Goal: Task Accomplishment & Management: Use online tool/utility

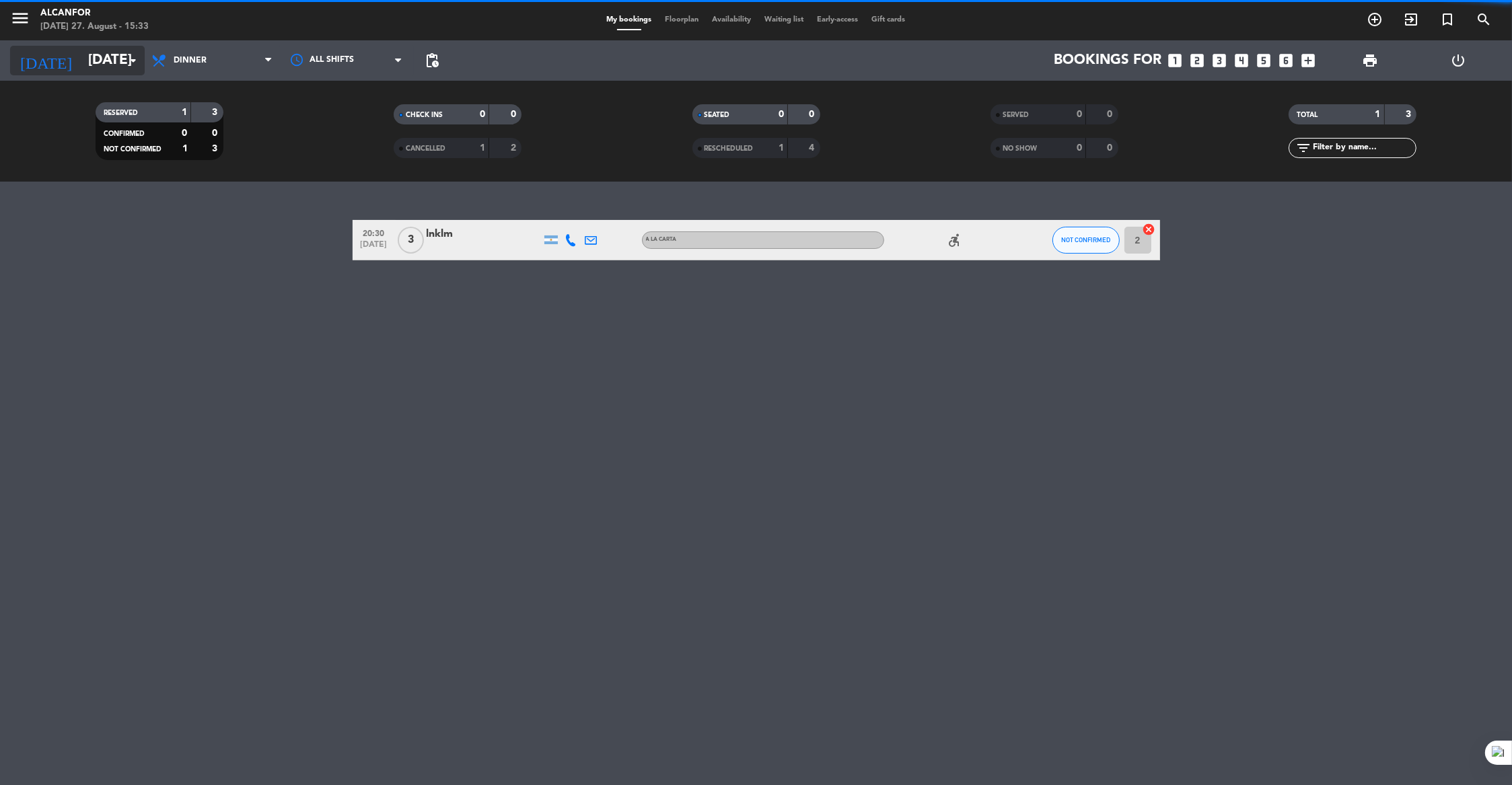
click at [124, 55] on input "[DATE]" at bounding box center [170, 61] width 176 height 30
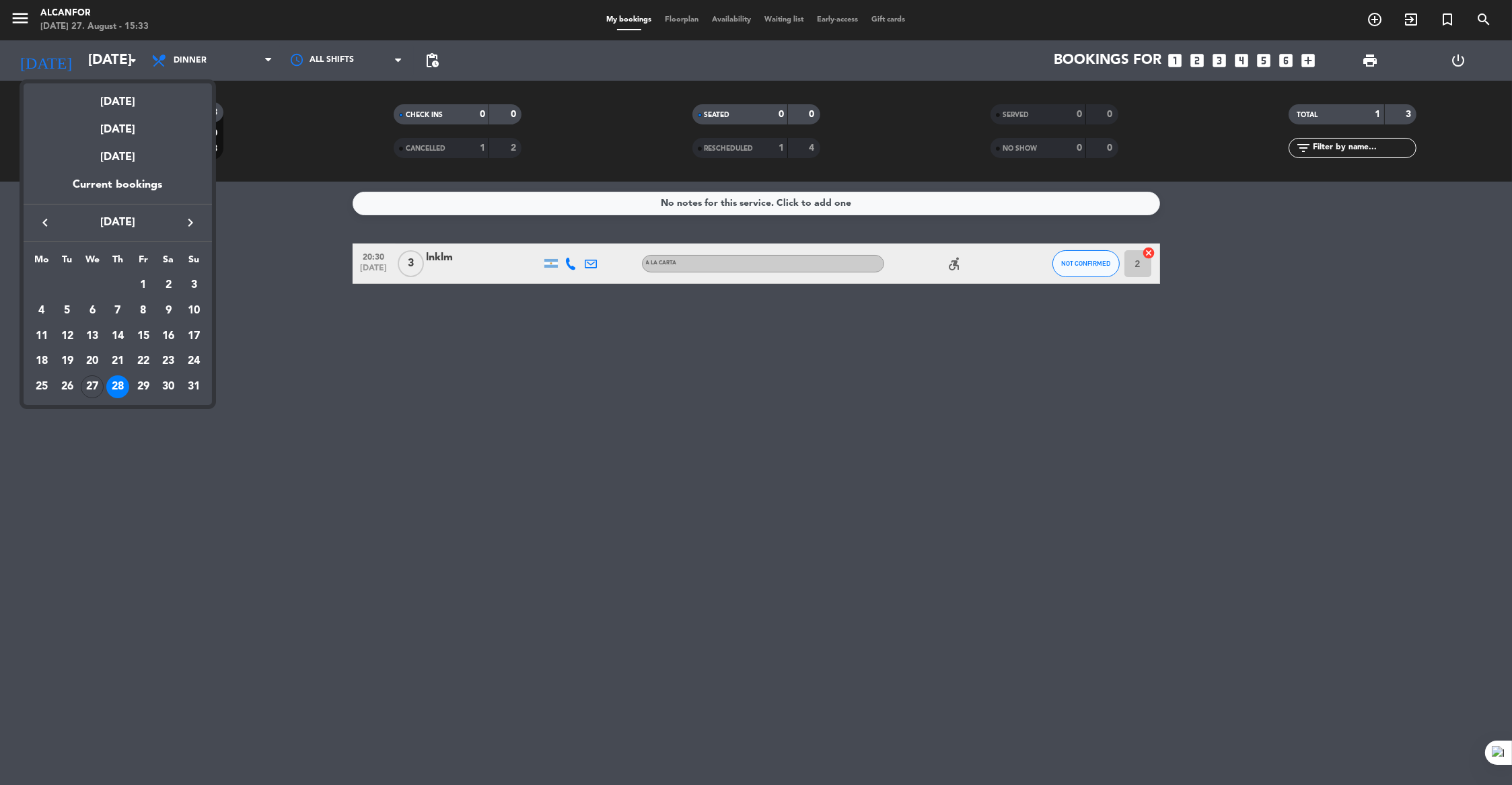
click at [144, 185] on div "Current bookings" at bounding box center [118, 189] width 189 height 27
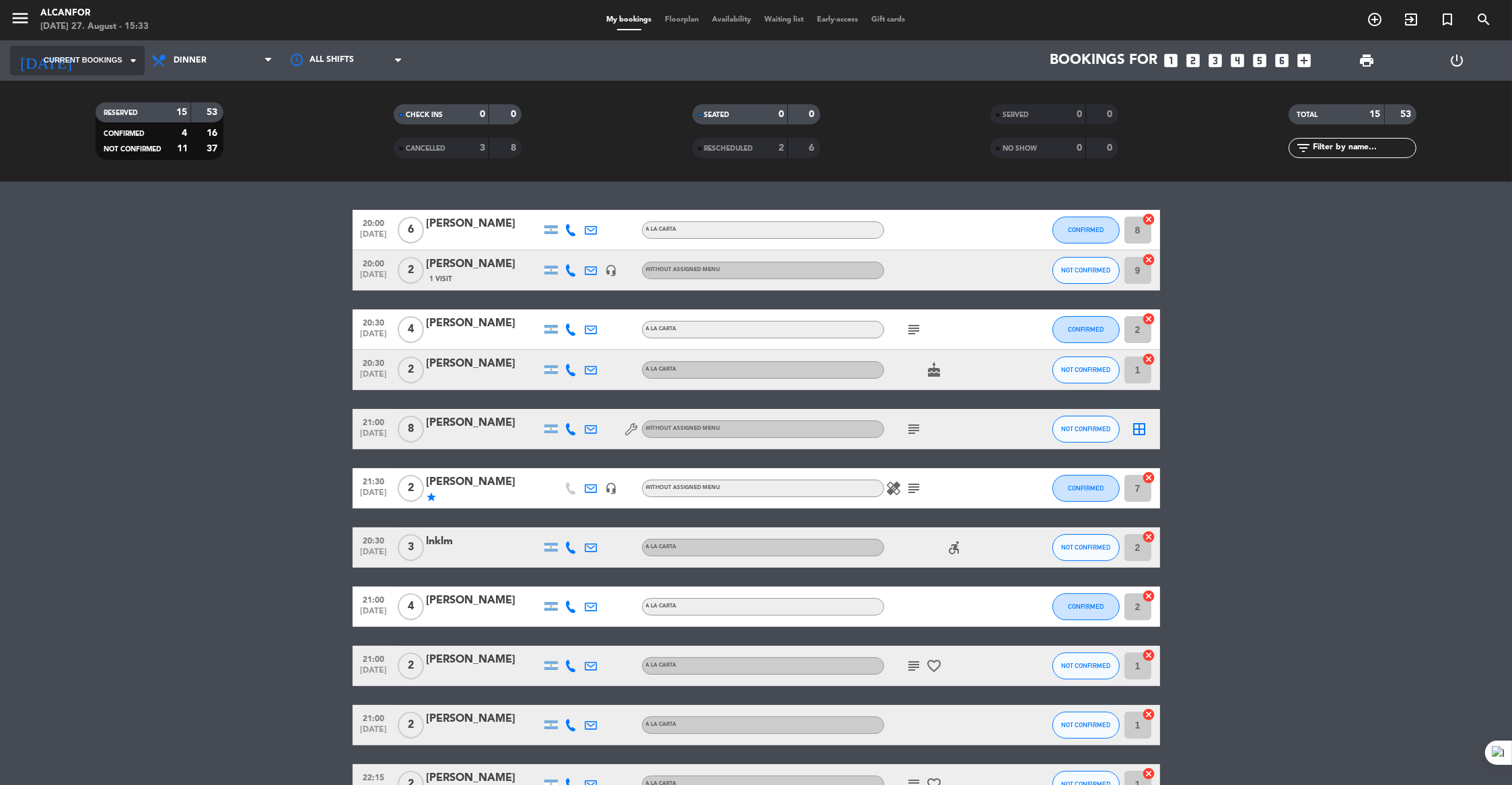
click at [105, 62] on span "Current bookings" at bounding box center [83, 61] width 79 height 12
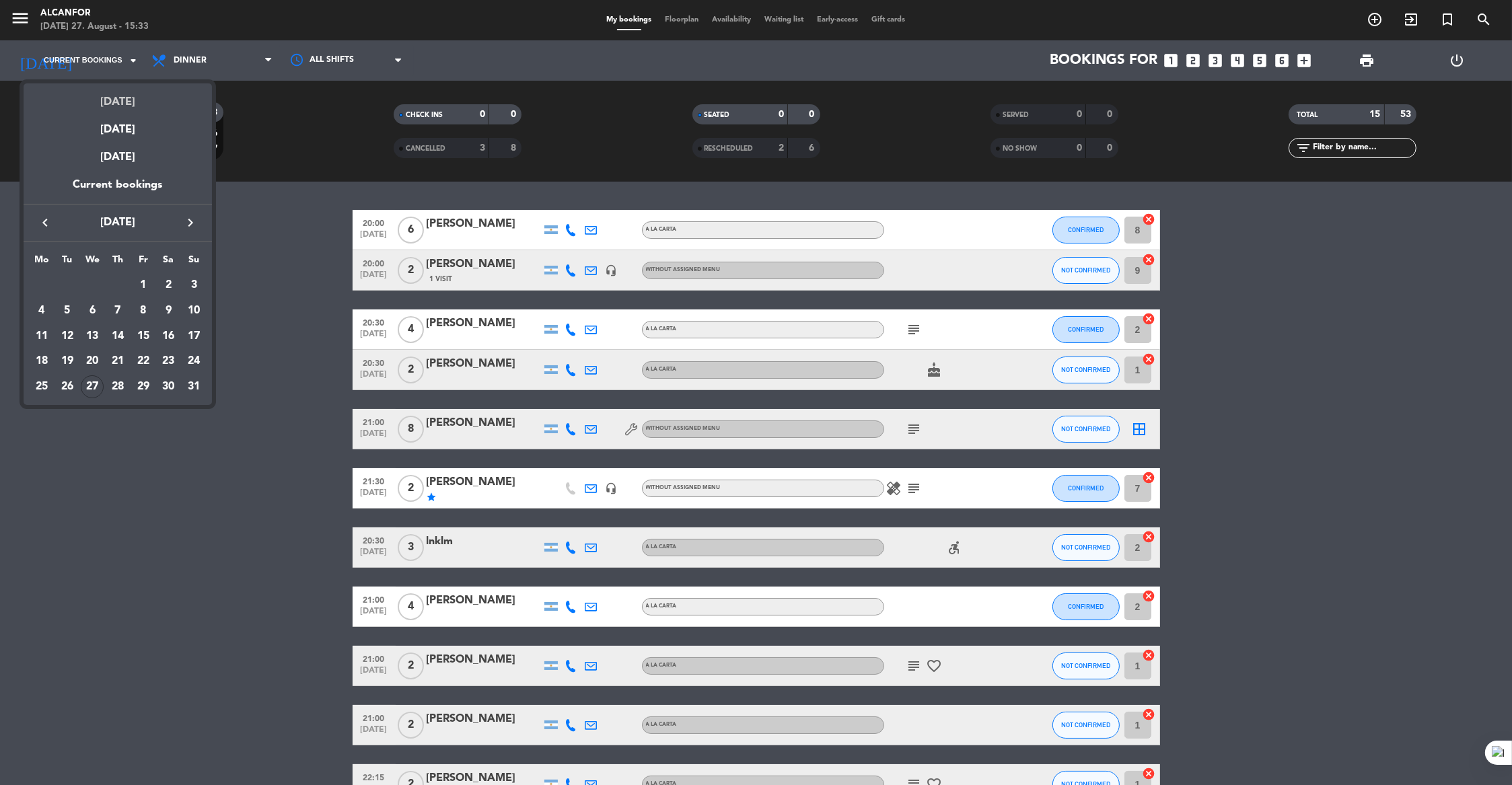
click at [123, 100] on div "[DATE]" at bounding box center [118, 97] width 189 height 27
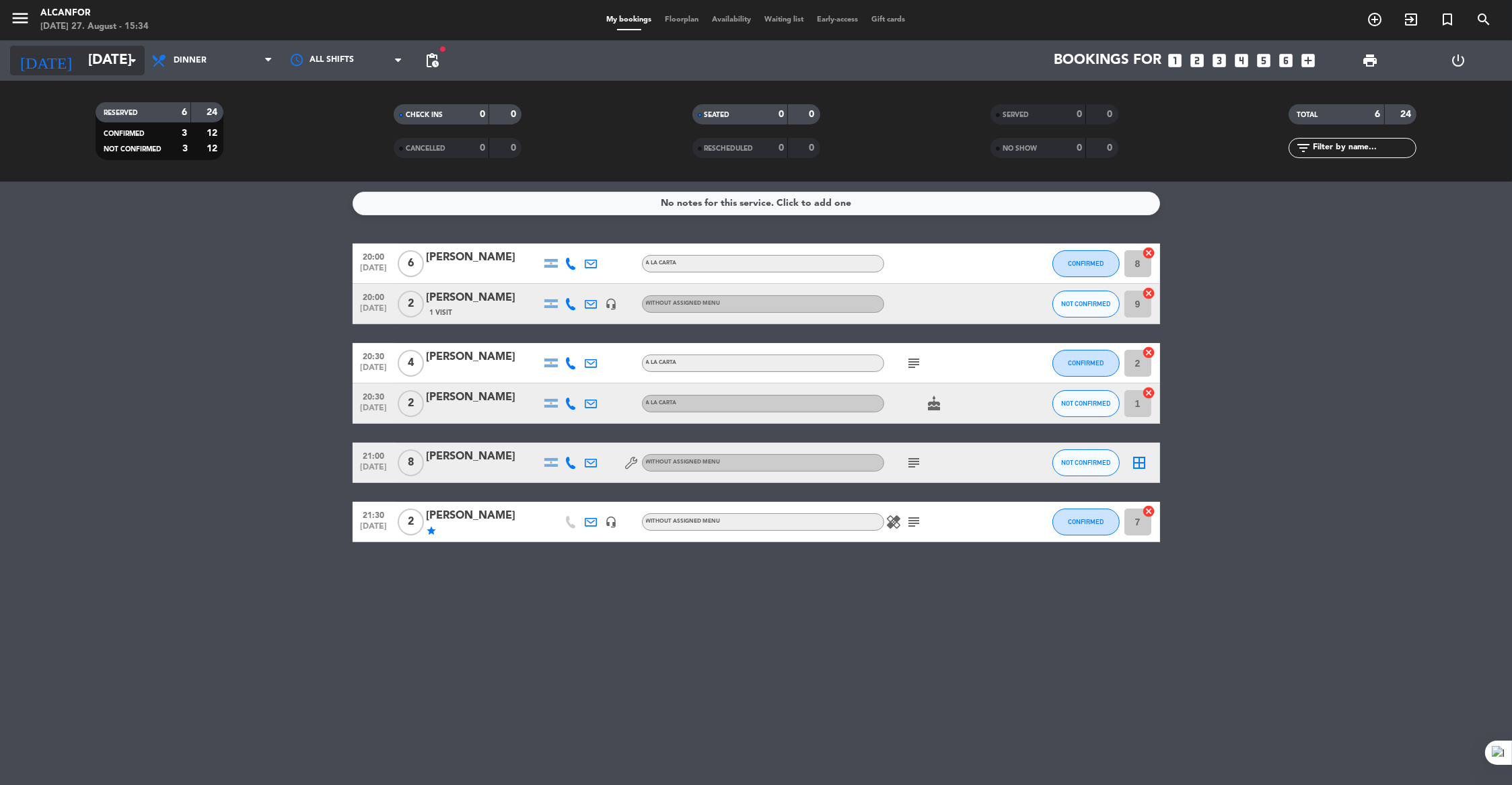
click at [108, 55] on input "[DATE]" at bounding box center [170, 61] width 176 height 30
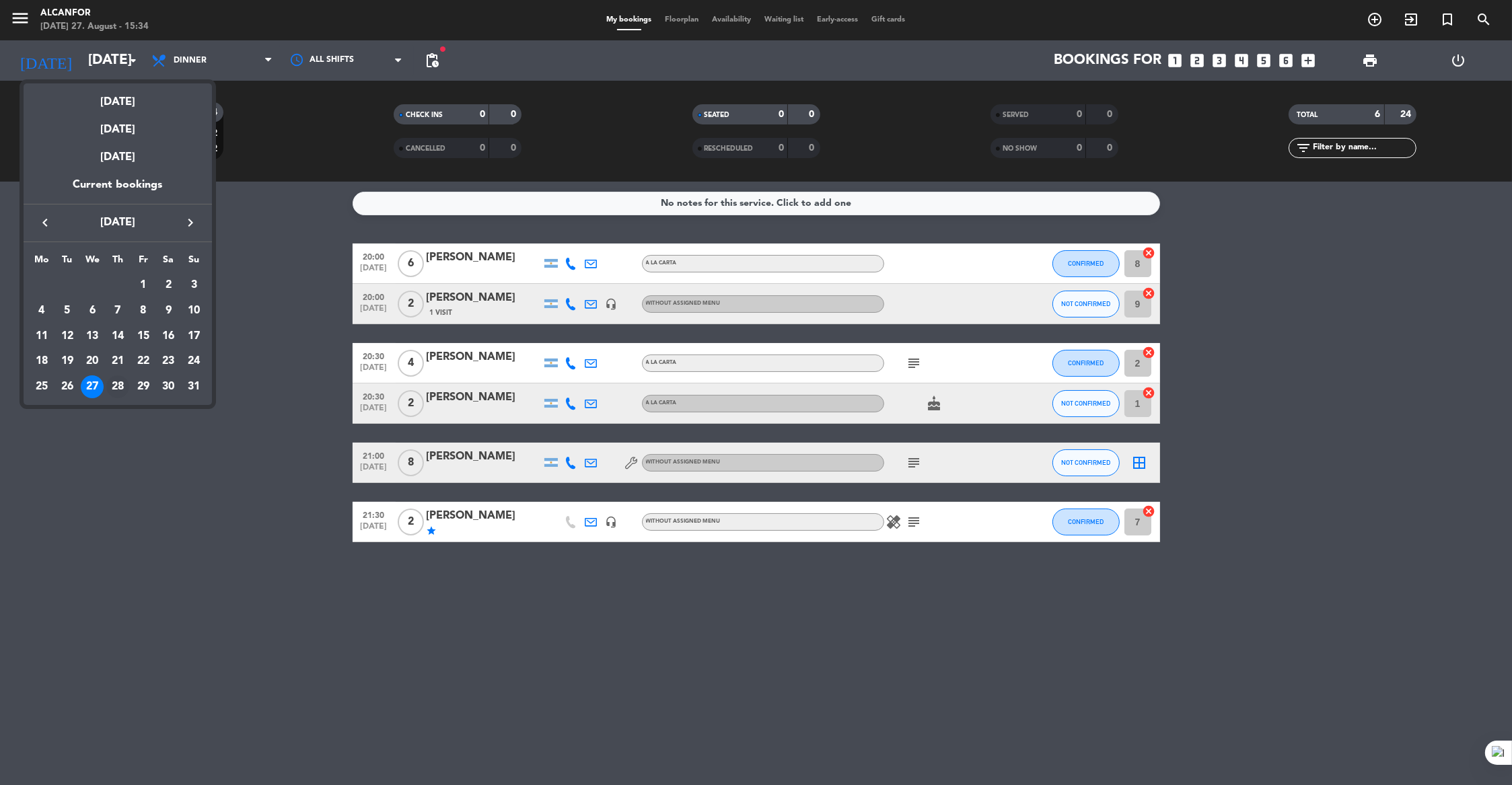
click at [122, 387] on div "28" at bounding box center [118, 386] width 23 height 23
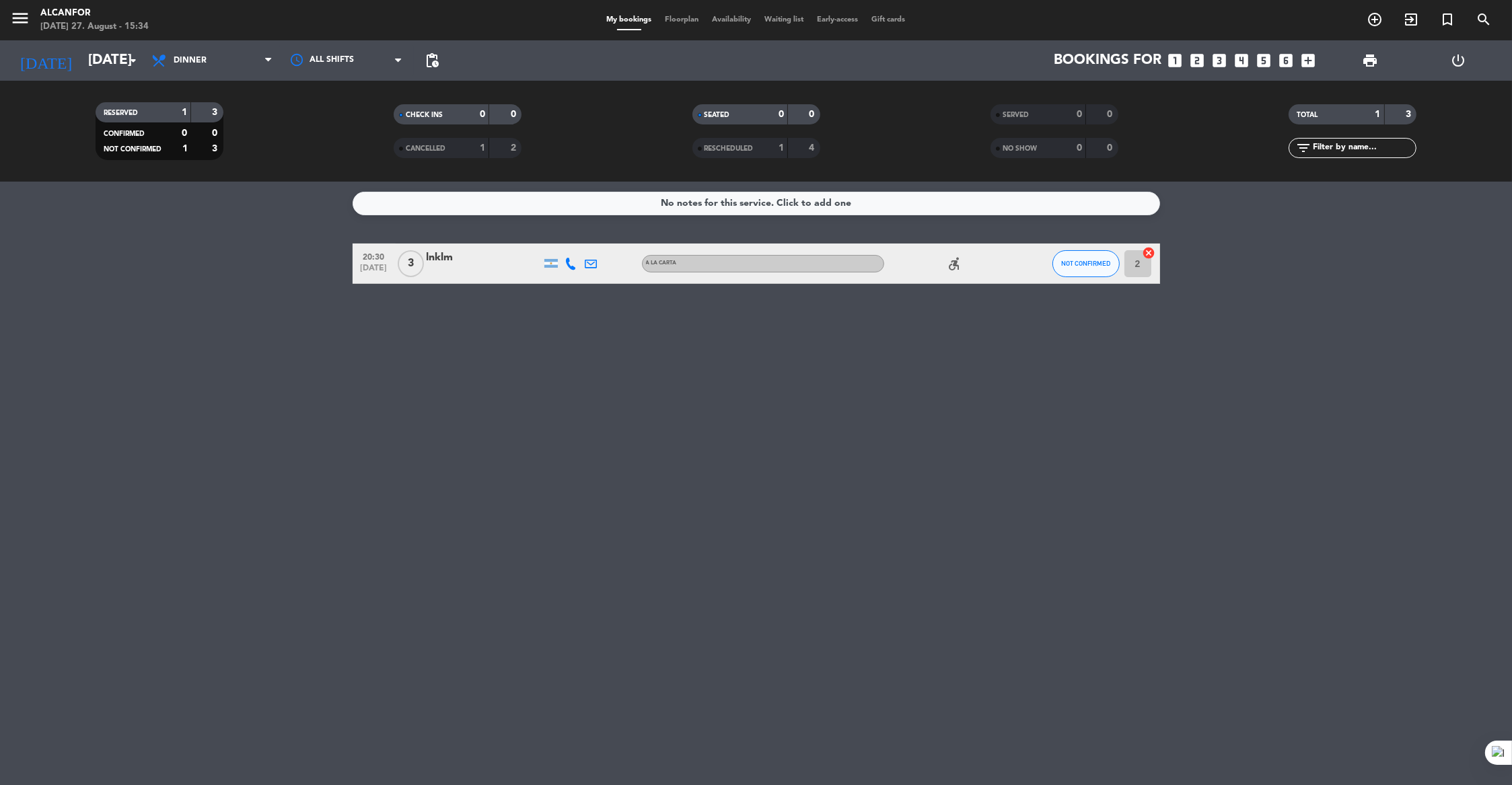
click at [186, 368] on div "No notes for this service. Click to add one 20:30 [DATE] 3 lnklm A LA CARTA acc…" at bounding box center [756, 483] width 1512 height 604
click at [115, 69] on input "[DATE]" at bounding box center [170, 61] width 176 height 30
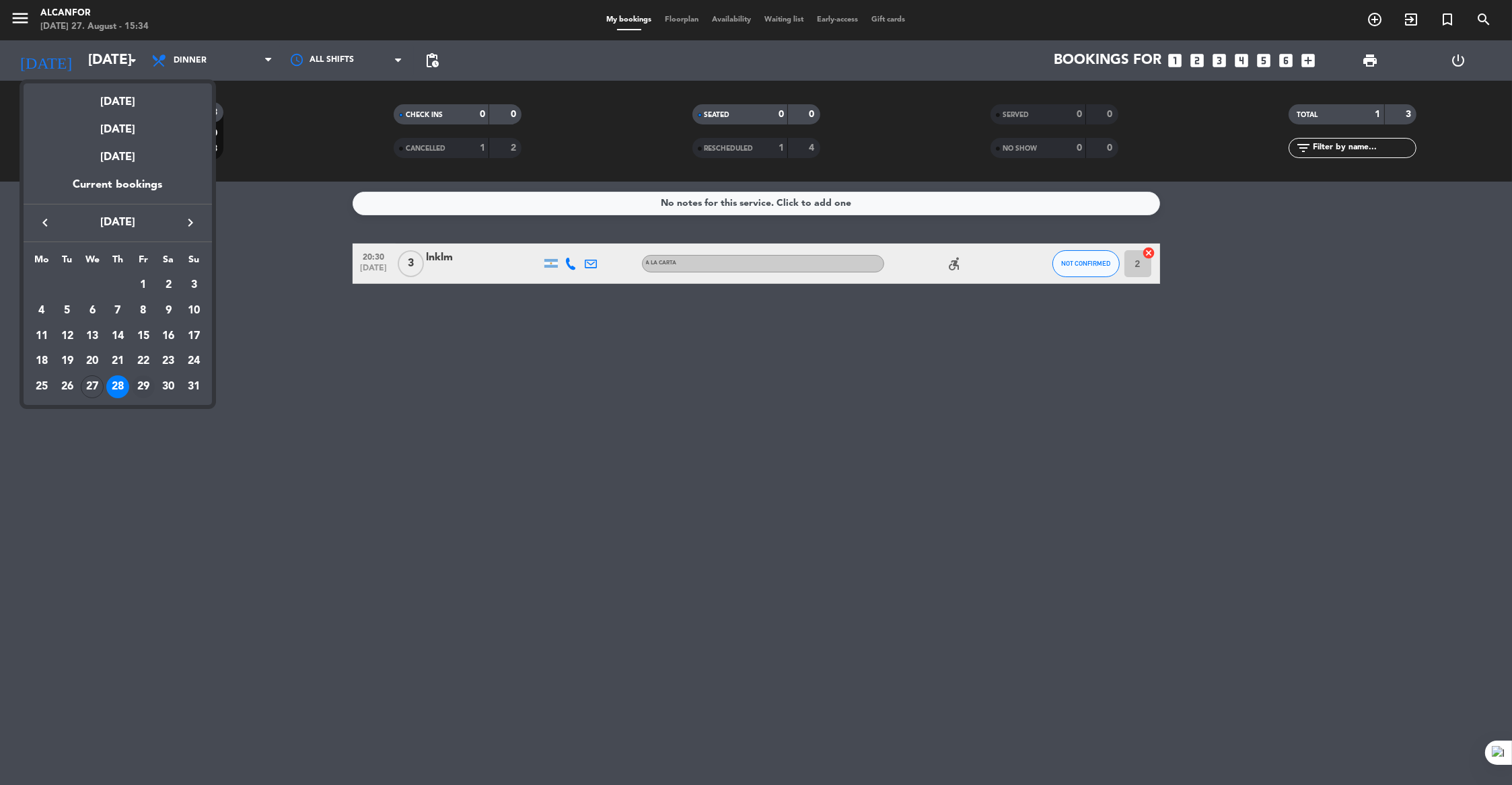
click at [144, 388] on div "29" at bounding box center [143, 386] width 23 height 23
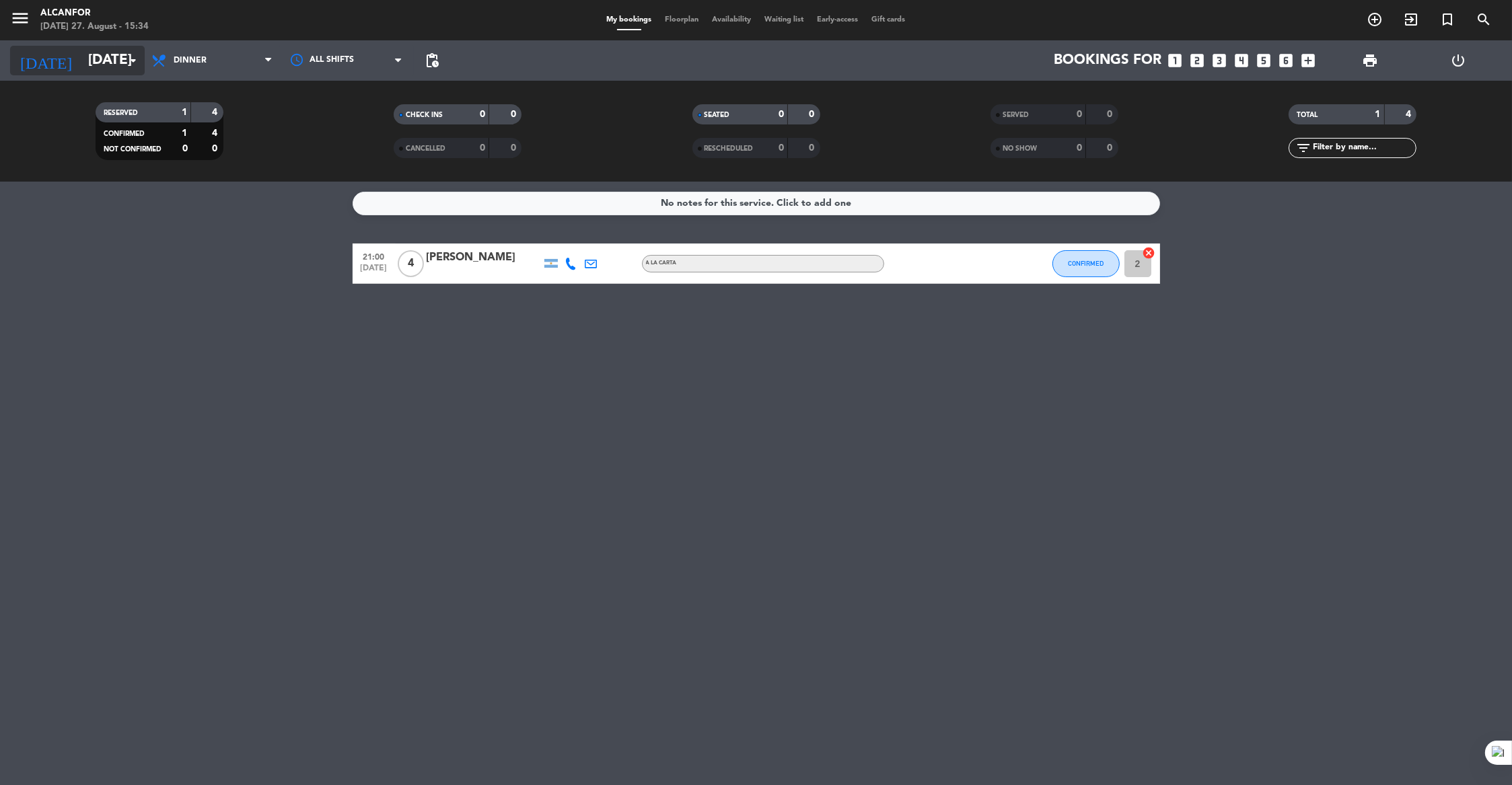
click at [103, 63] on input "[DATE]" at bounding box center [170, 61] width 176 height 30
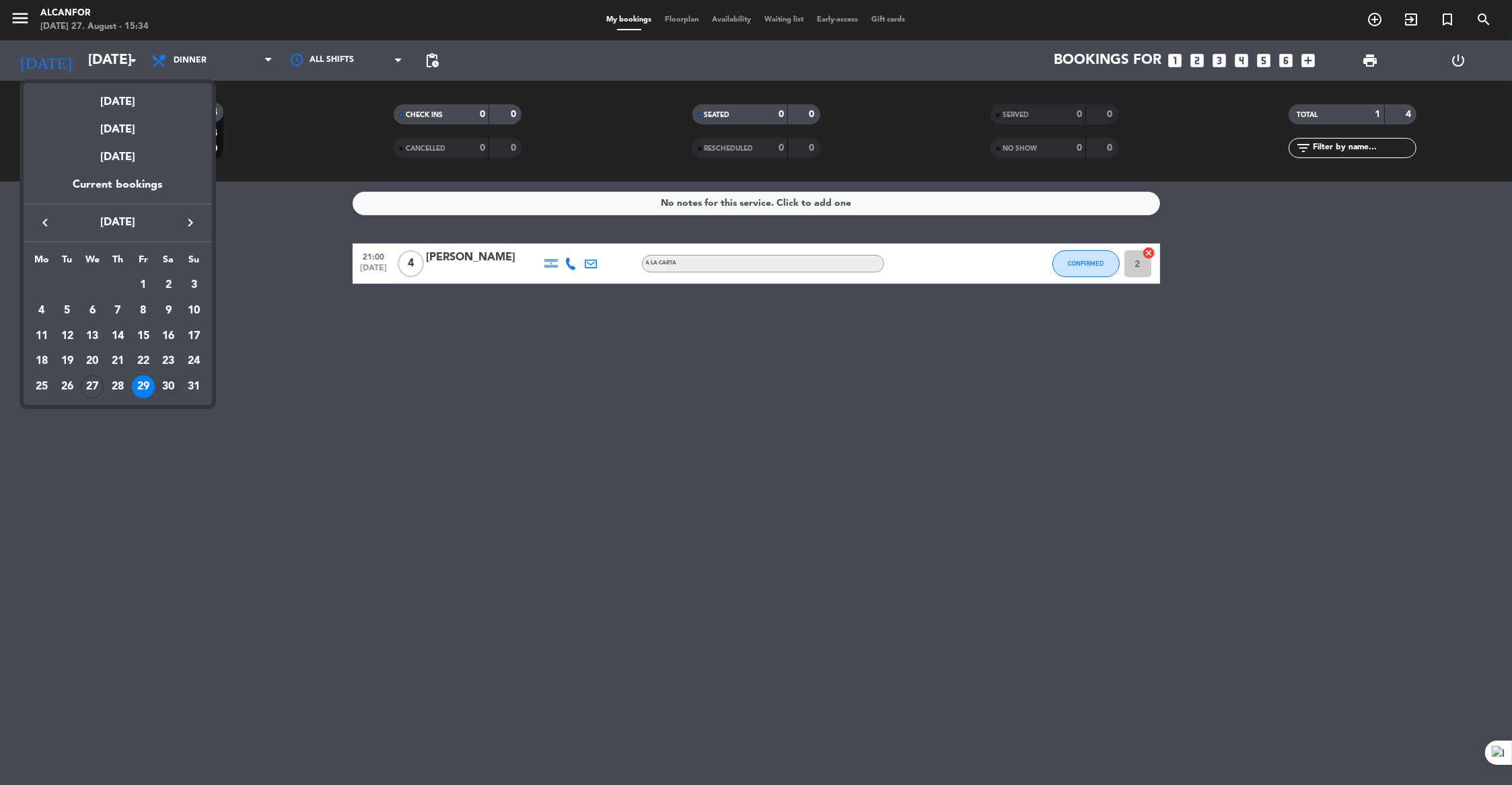
click at [169, 387] on div "30" at bounding box center [167, 386] width 23 height 23
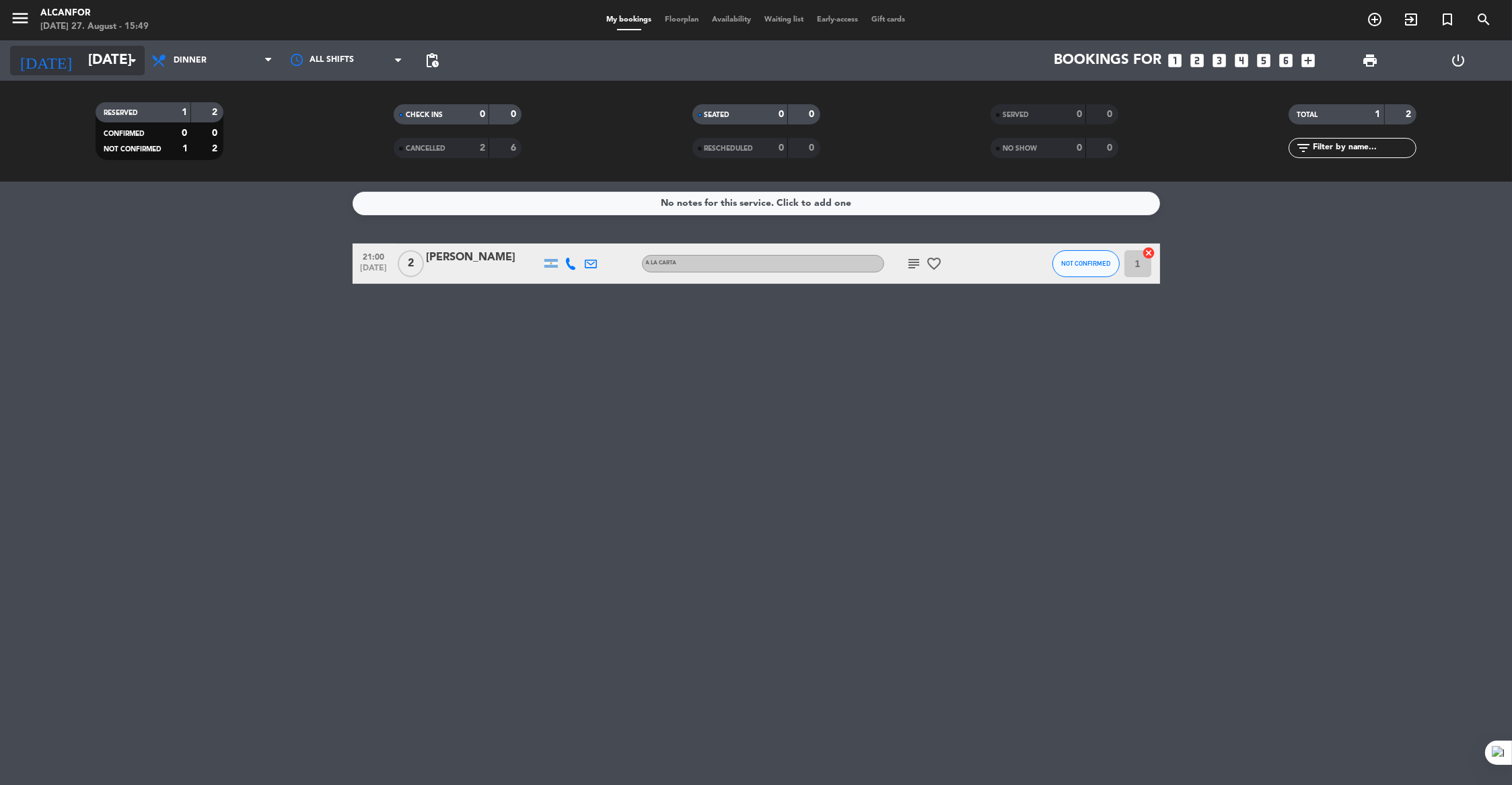
click at [91, 62] on input "[DATE]" at bounding box center [170, 61] width 176 height 30
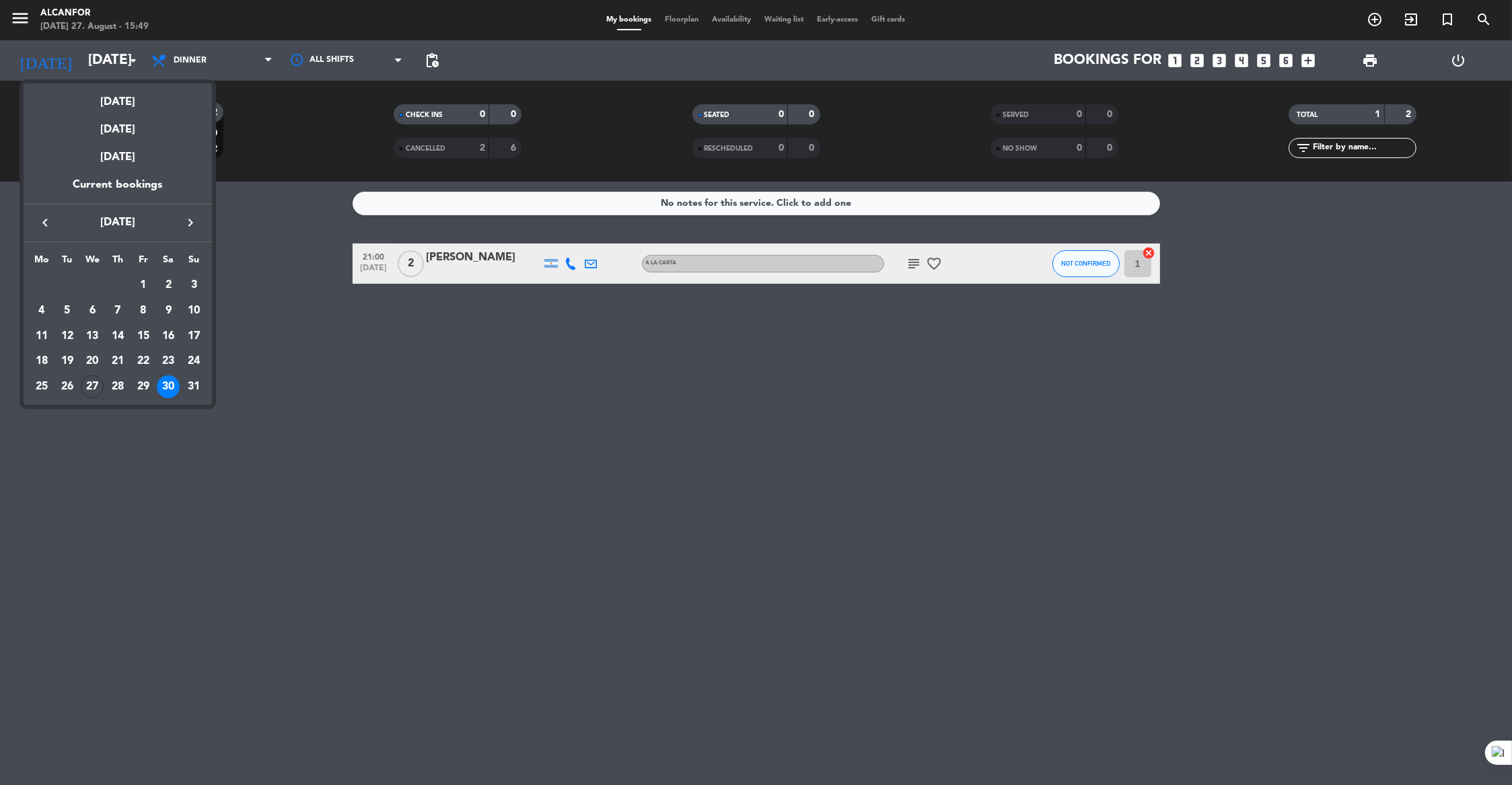
click at [195, 389] on div "31" at bounding box center [193, 386] width 23 height 23
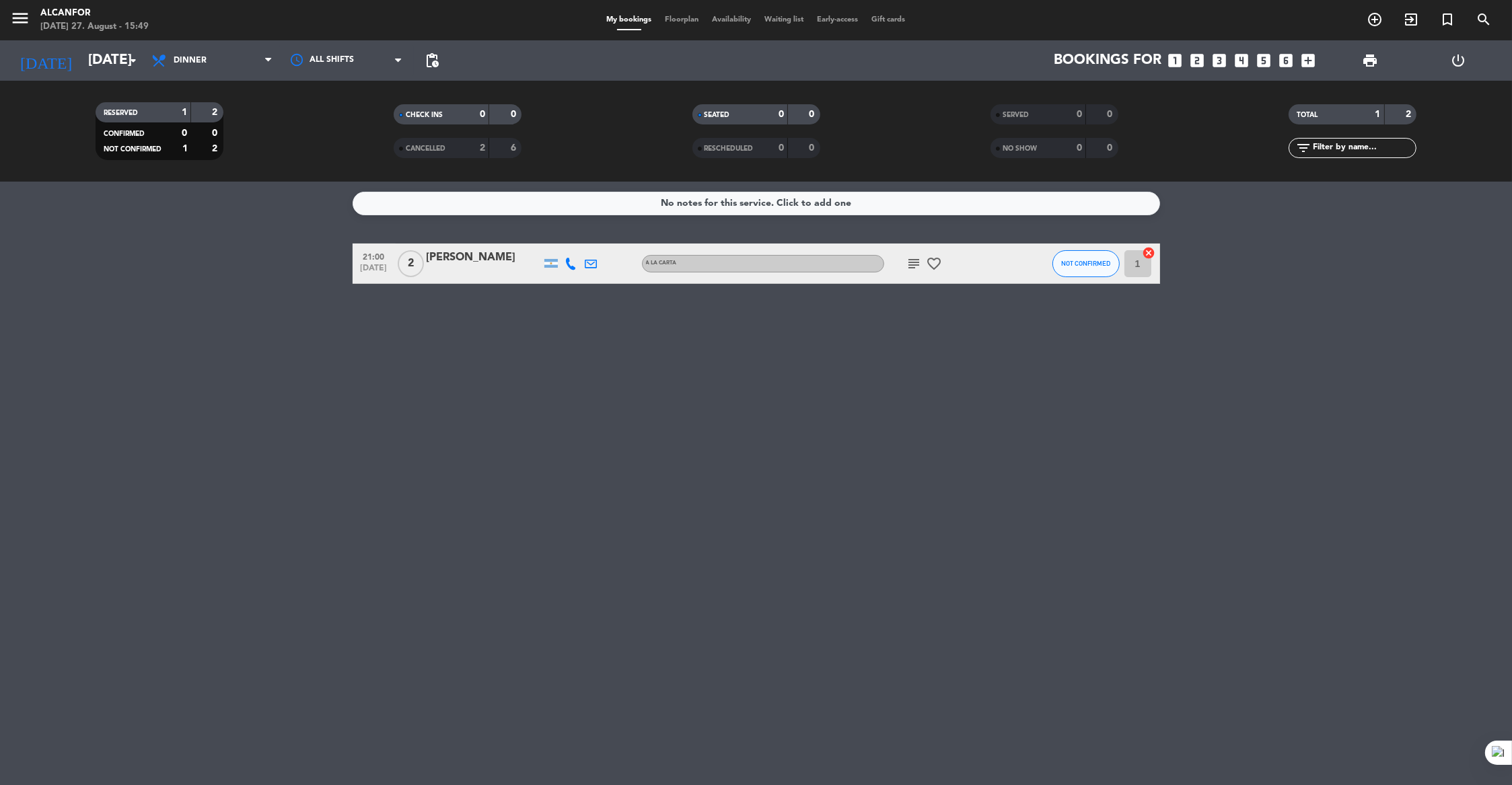
type input "[DATE]"
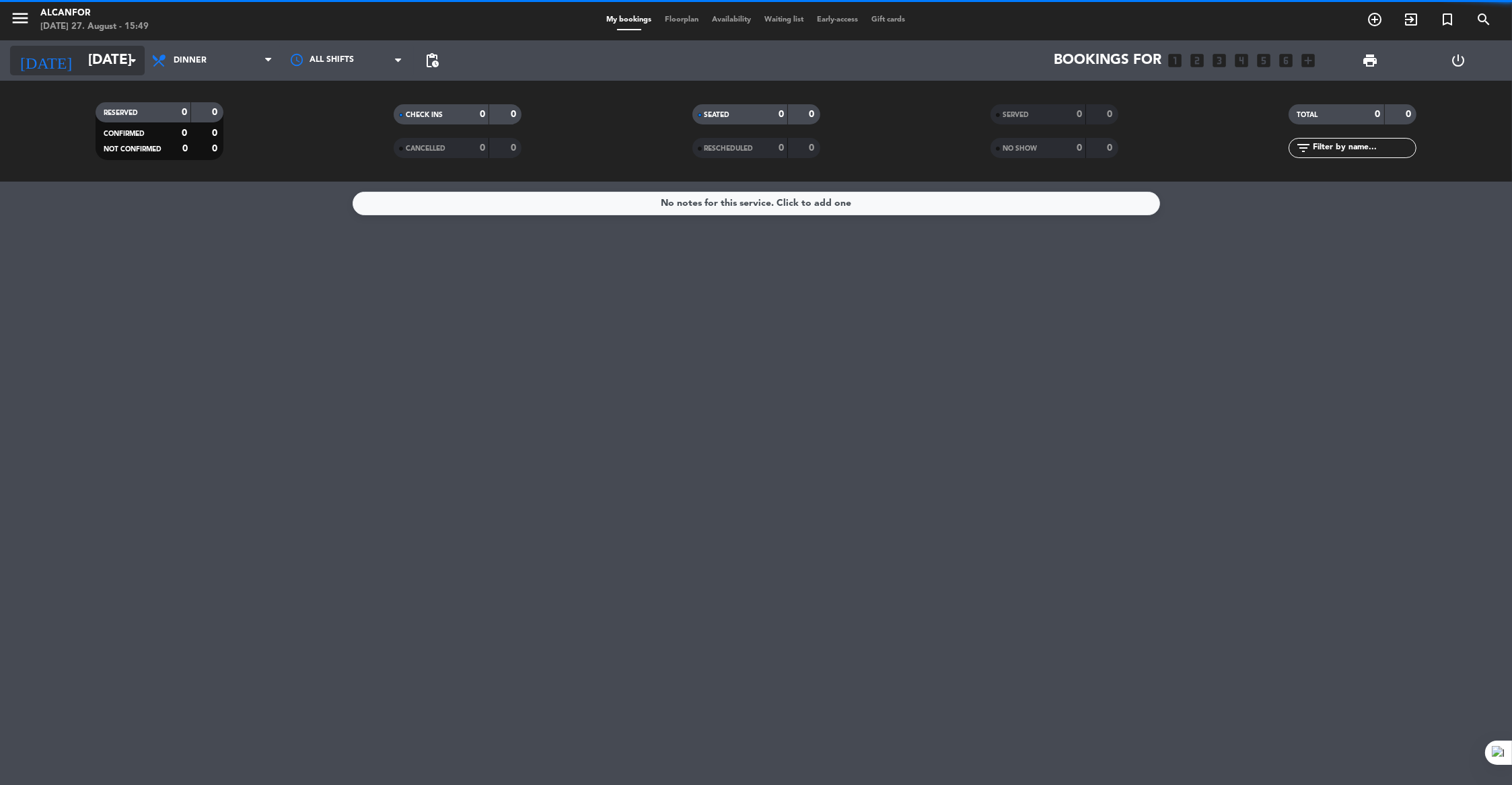
click at [108, 59] on input "[DATE]" at bounding box center [170, 61] width 176 height 30
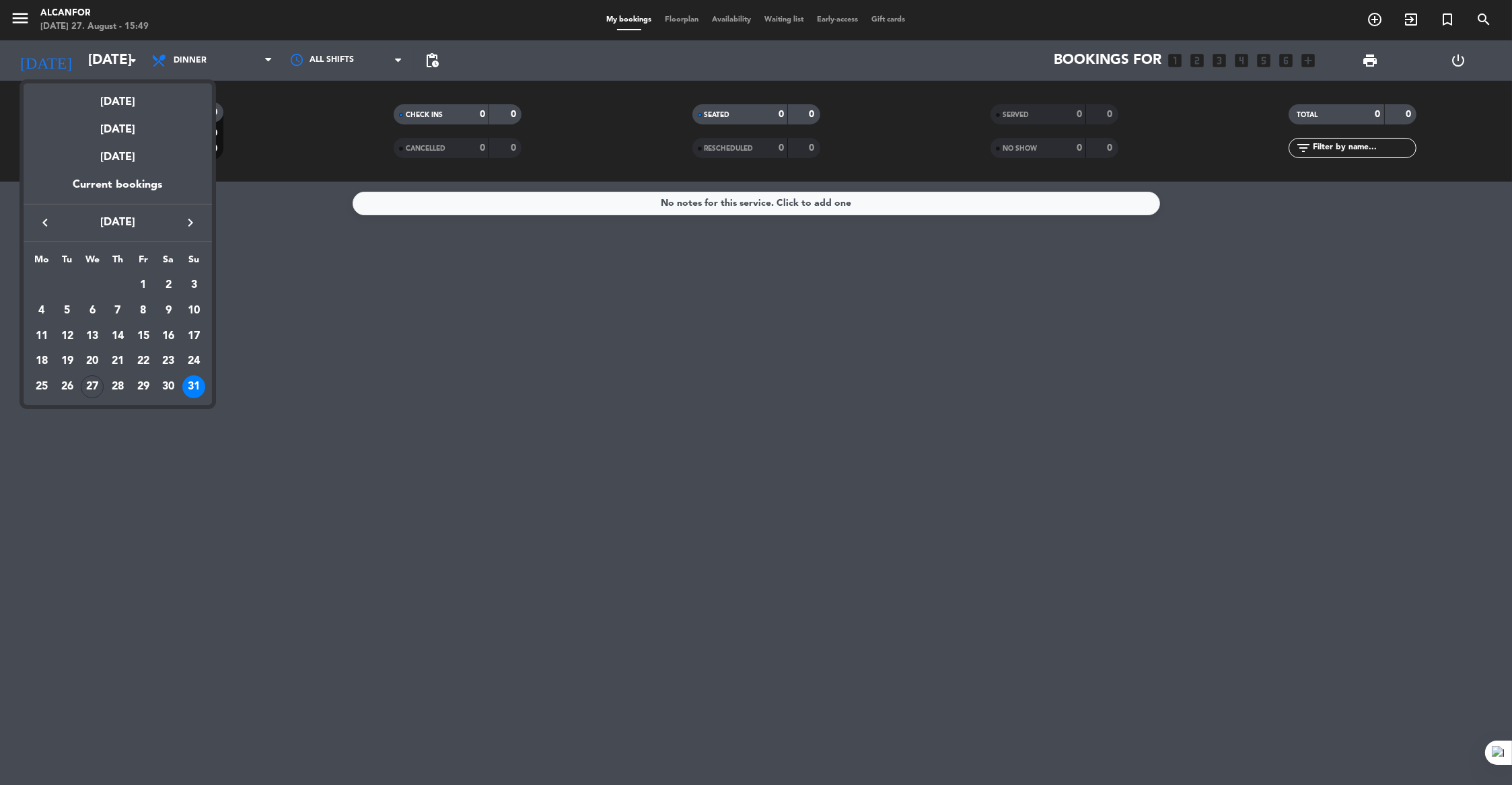
drag, startPoint x: 336, startPoint y: 333, endPoint x: 341, endPoint y: 216, distance: 117.1
click at [336, 333] on div at bounding box center [756, 392] width 1512 height 785
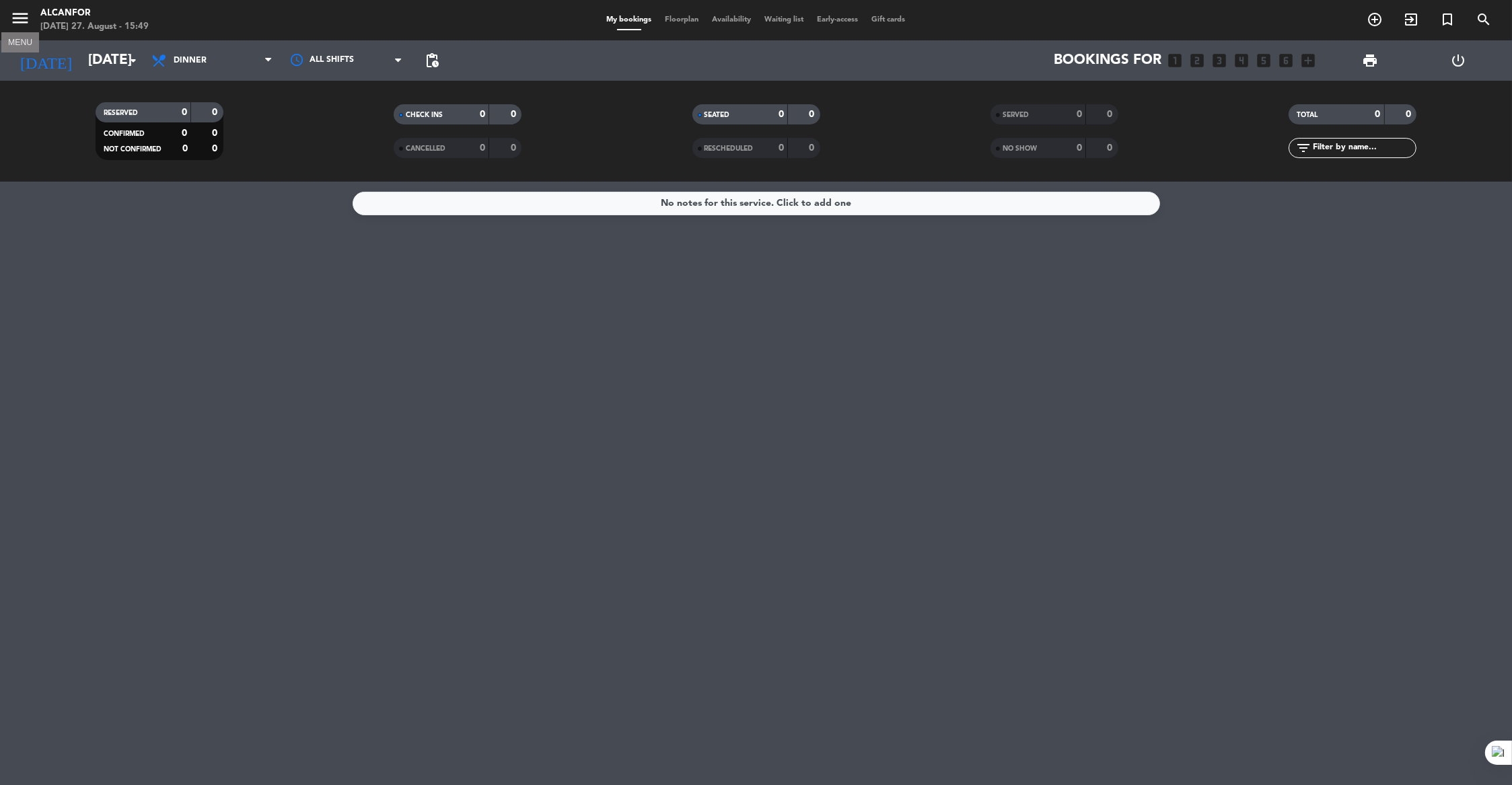
click at [26, 20] on icon "menu" at bounding box center [20, 18] width 20 height 20
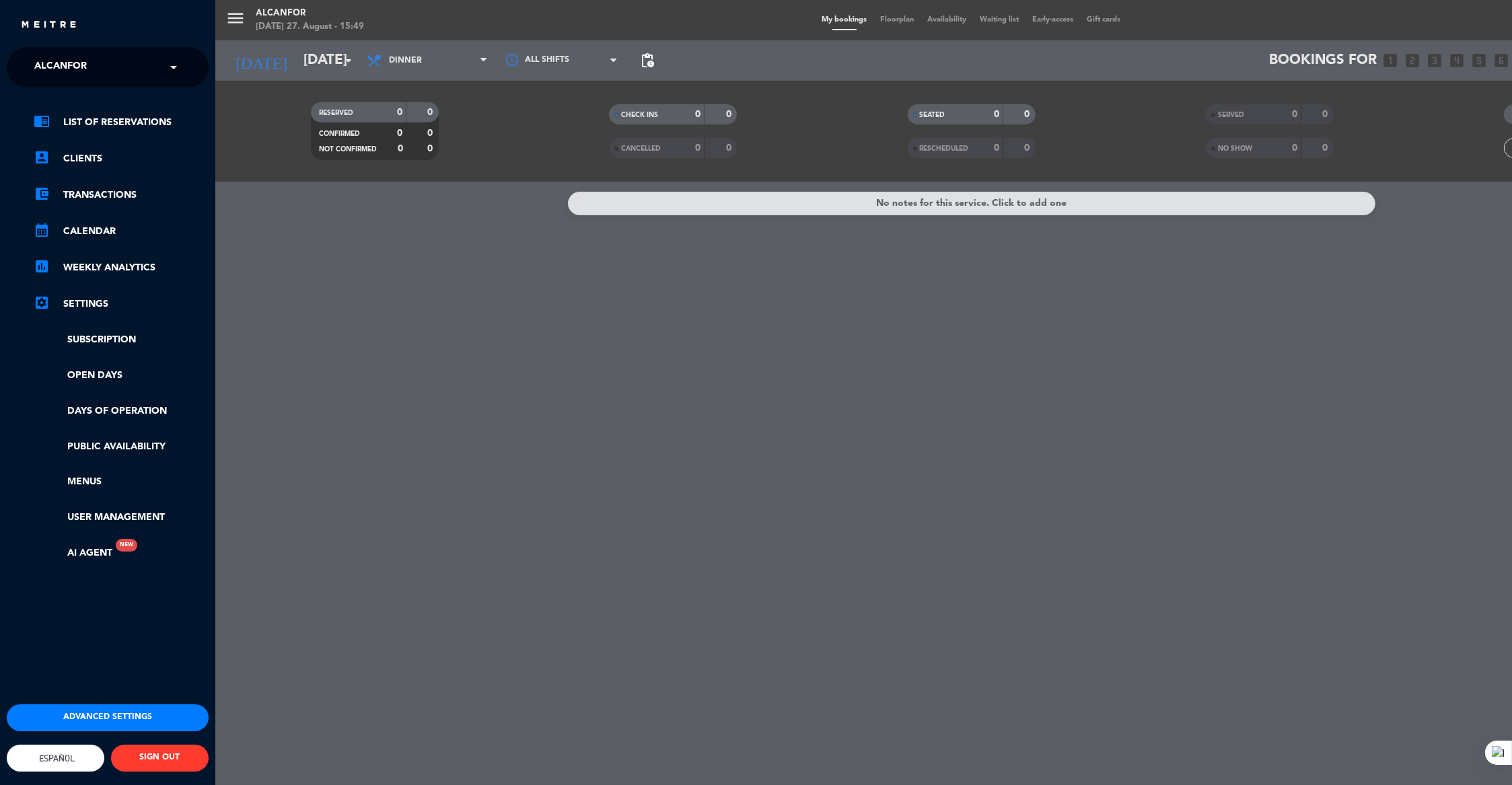
click at [142, 67] on input "text" at bounding box center [109, 68] width 164 height 30
click at [97, 101] on span "Aguila Pabellón" at bounding box center [58, 104] width 89 height 16
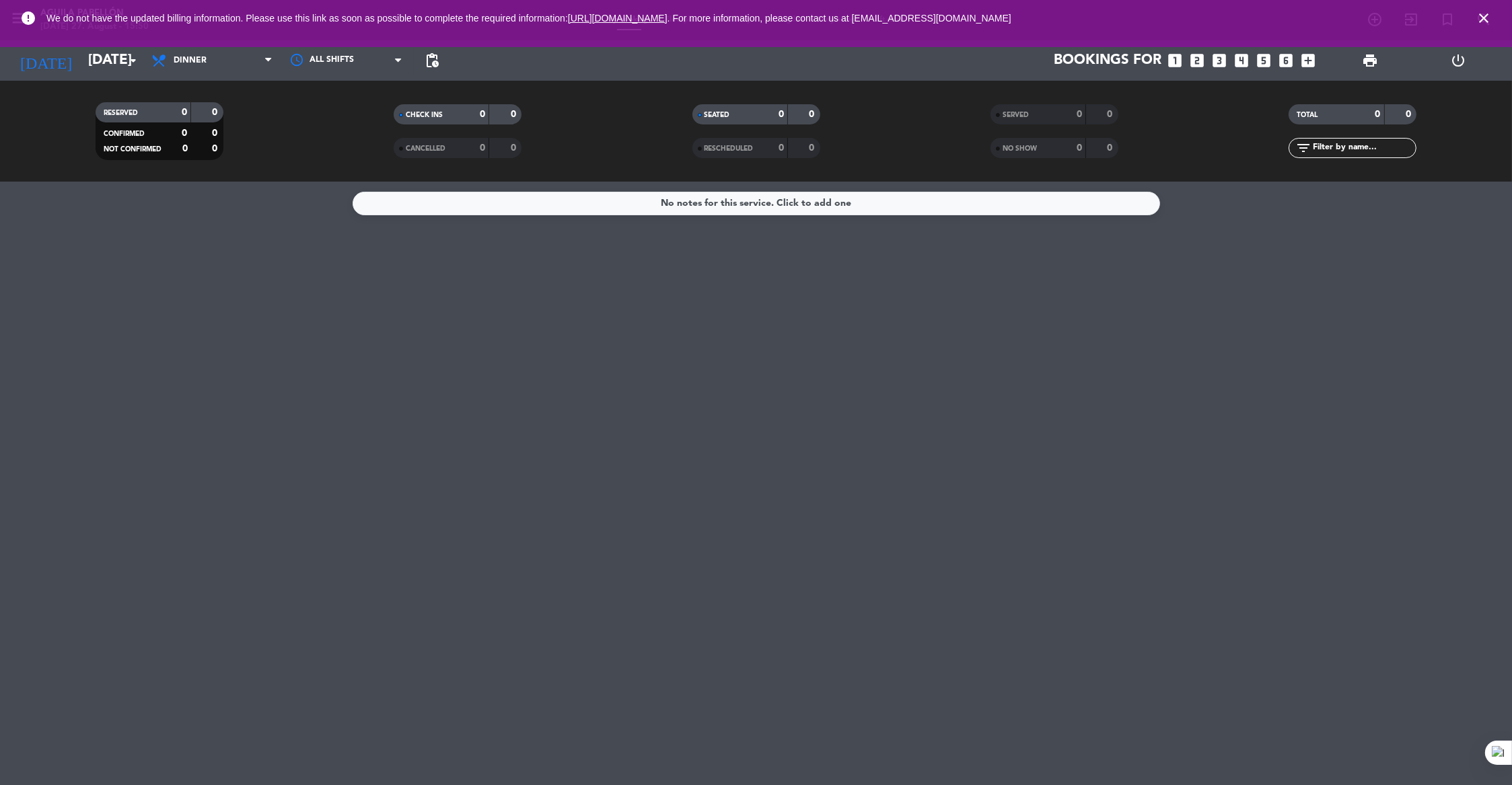
click at [1461, 58] on icon "power_settings_new" at bounding box center [1458, 60] width 16 height 16
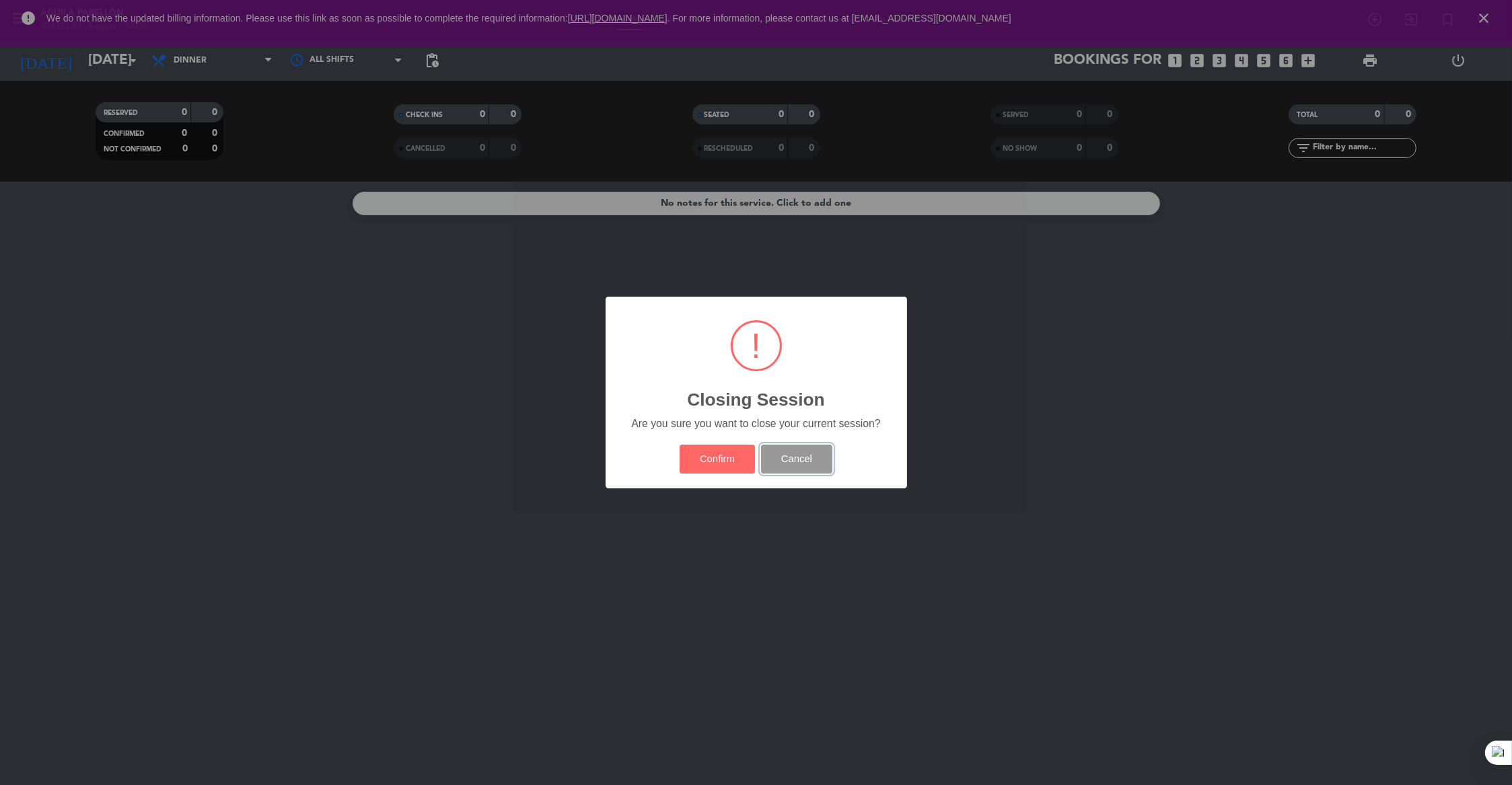
click at [804, 461] on button "Cancel" at bounding box center [797, 459] width 72 height 29
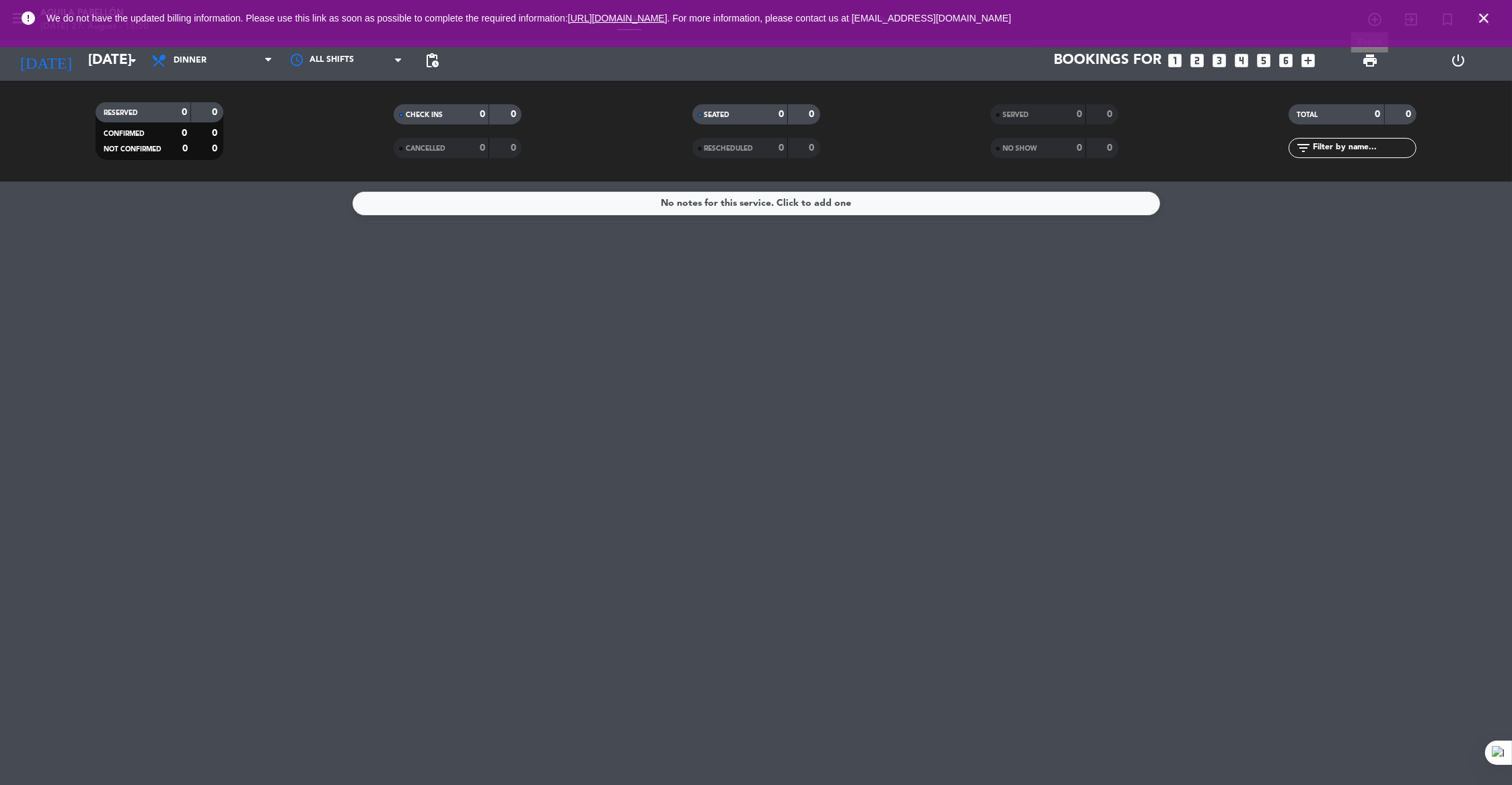
click at [1370, 60] on span "print" at bounding box center [1371, 60] width 16 height 16
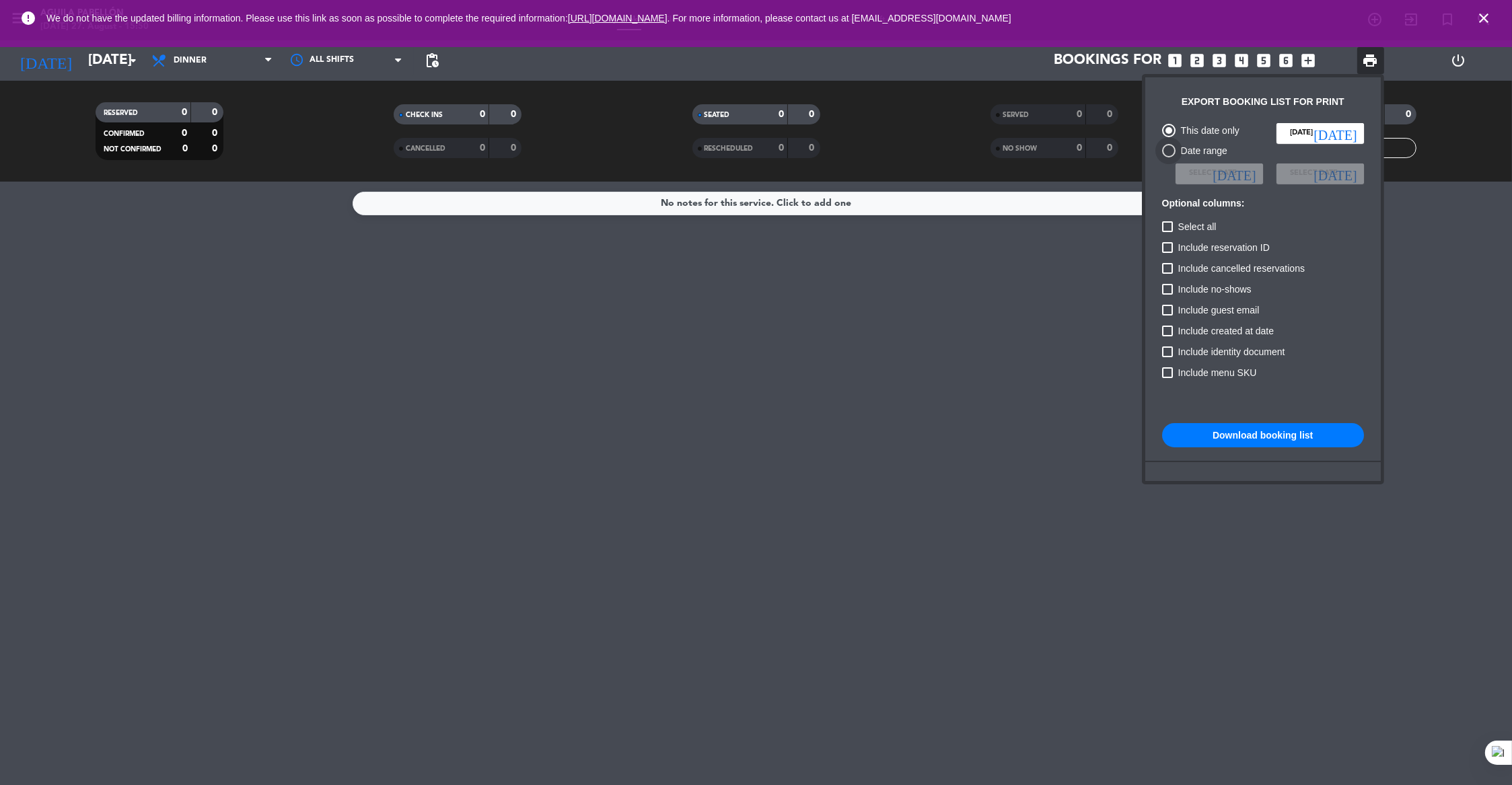
click at [1201, 153] on div "Date range" at bounding box center [1201, 151] width 52 height 16
click at [1169, 157] on input "Date range" at bounding box center [1168, 157] width 1 height 1
radio input "true"
radio input "false"
click at [1230, 177] on span "Select date" at bounding box center [1213, 174] width 48 height 12
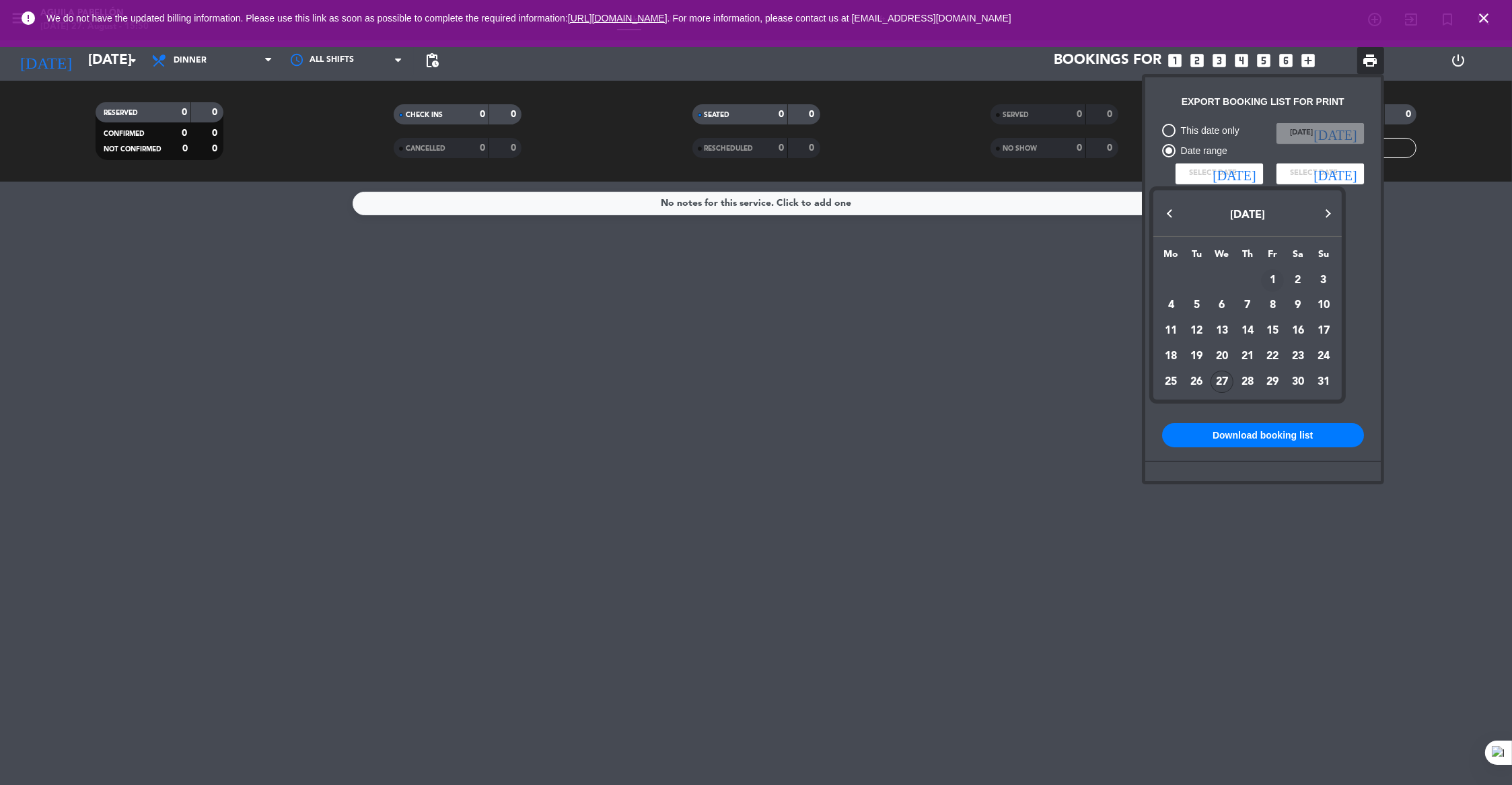
click at [1273, 278] on div "1" at bounding box center [1272, 280] width 23 height 23
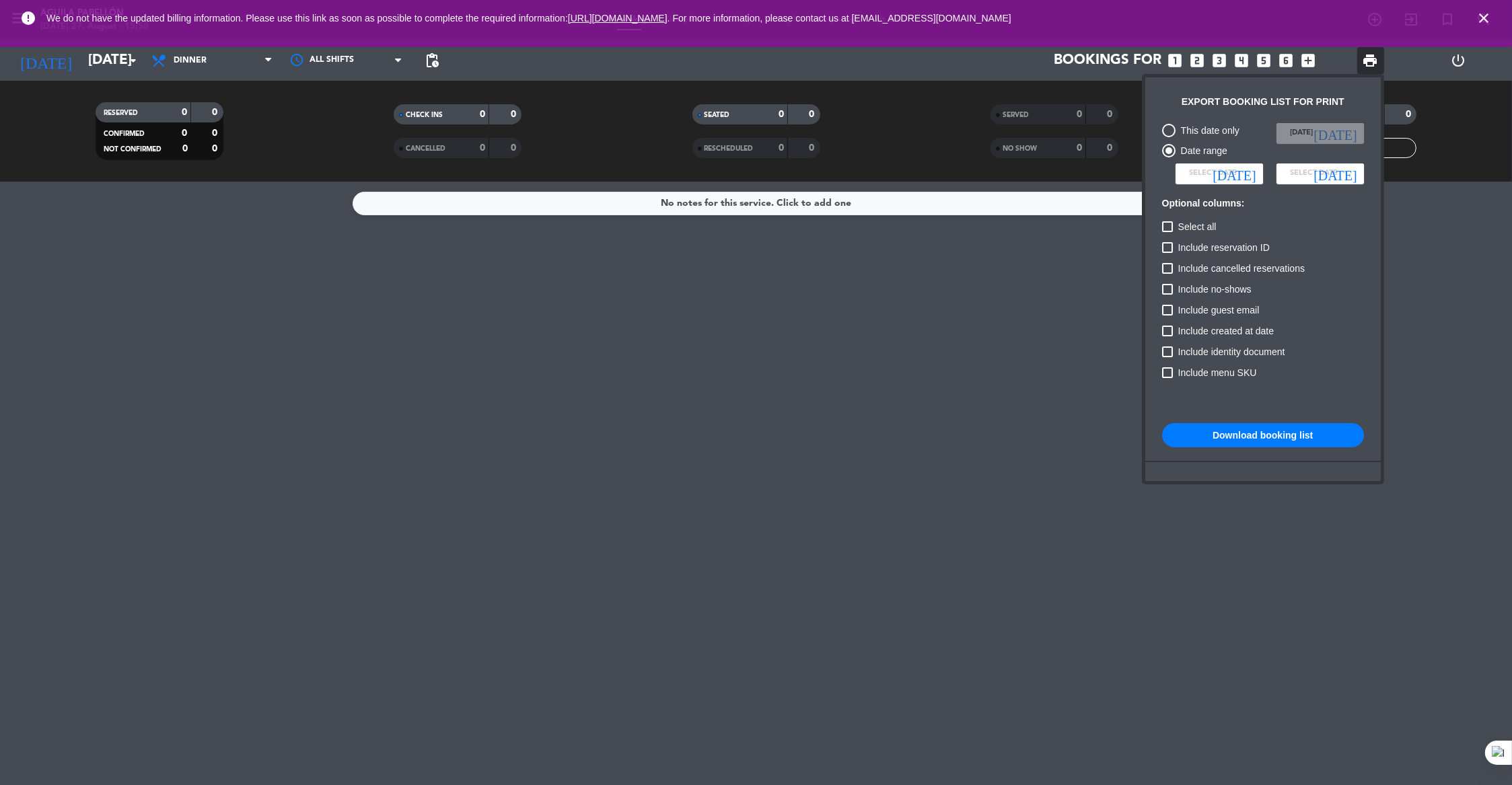
type input "[DATE]"
click at [1334, 174] on span "Select date" at bounding box center [1313, 174] width 48 height 12
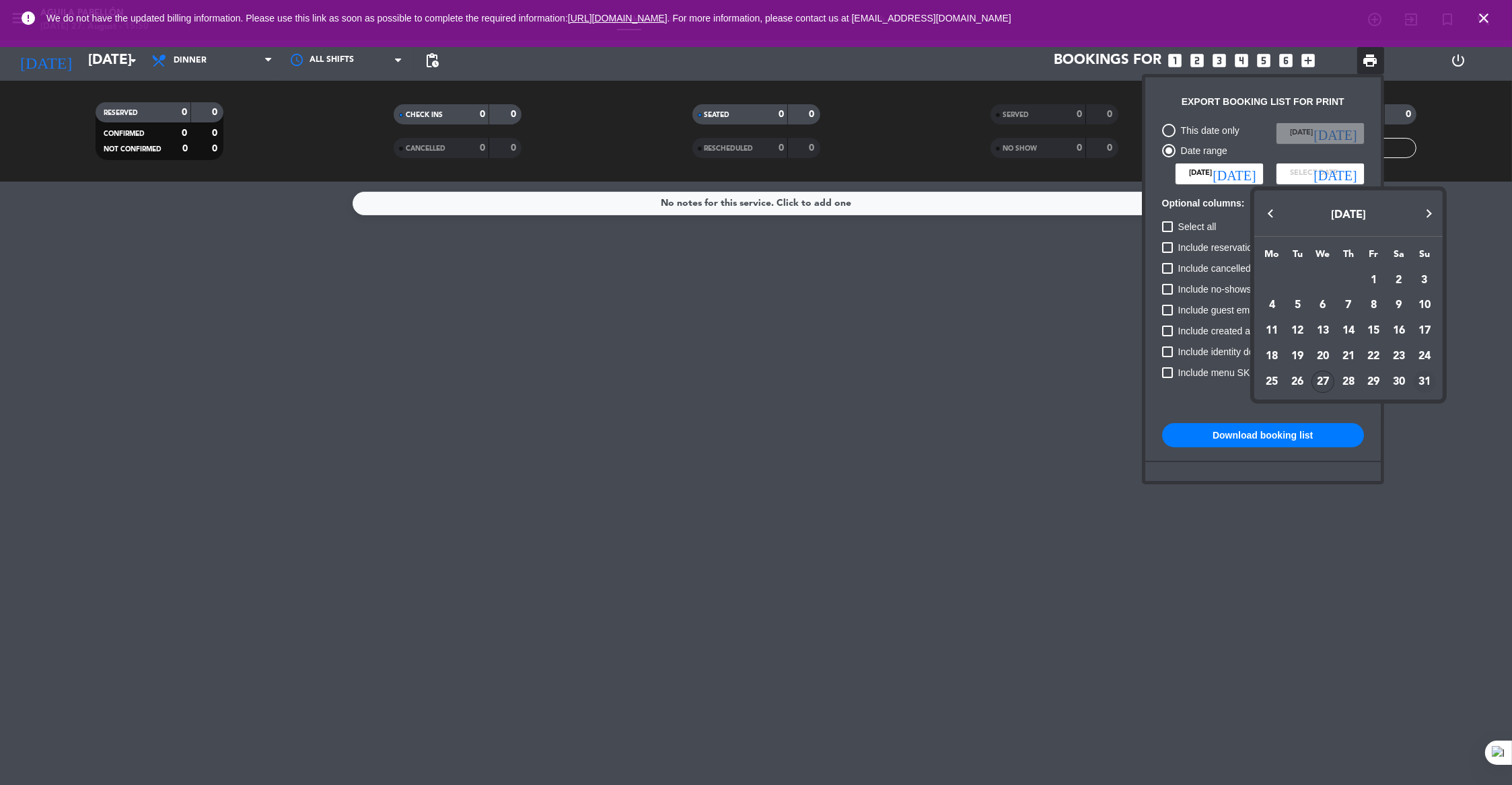
click at [1428, 383] on div "31" at bounding box center [1424, 382] width 23 height 23
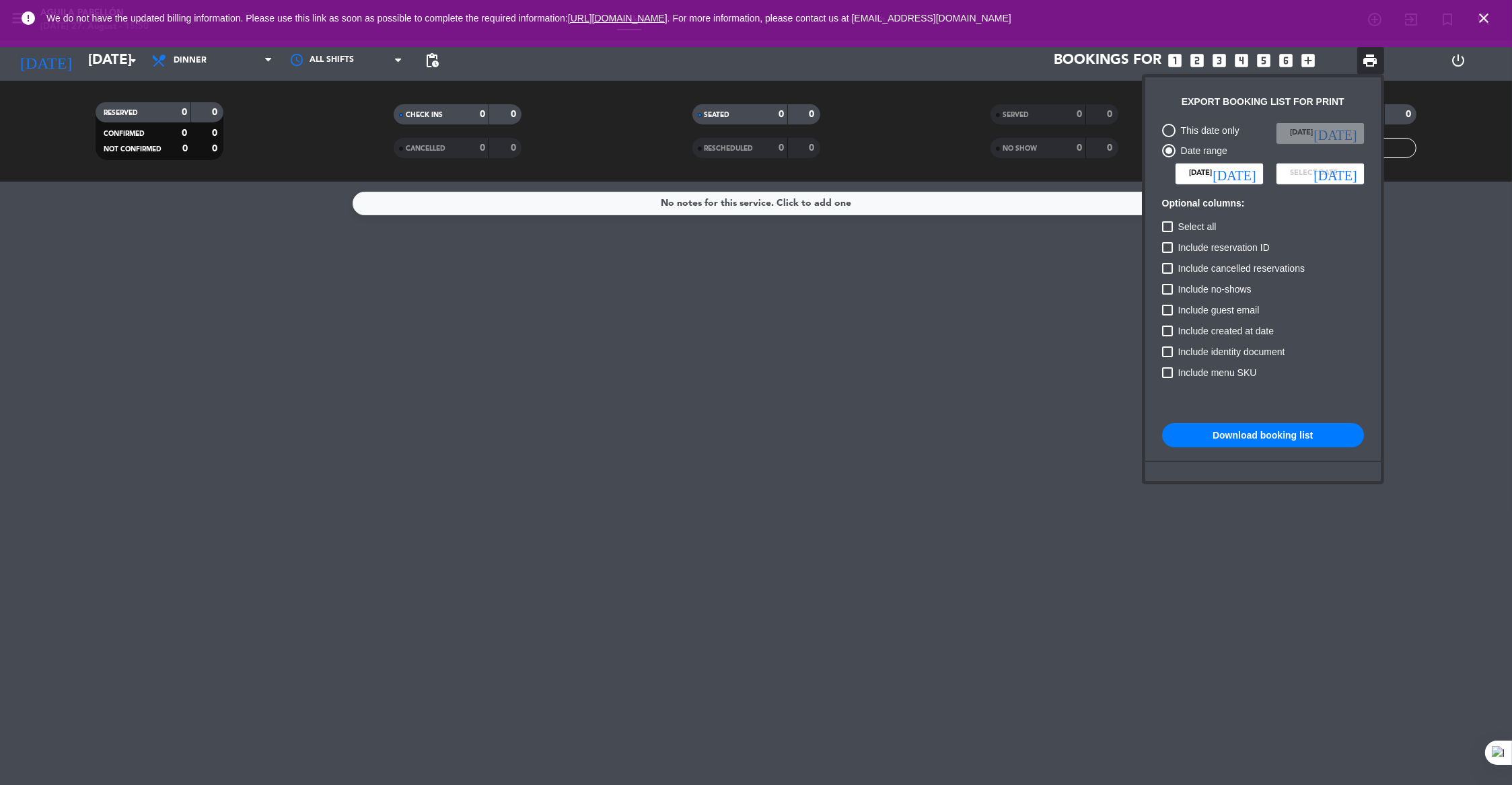
type input "[DATE]"
click at [1165, 227] on div at bounding box center [1168, 227] width 11 height 11
click at [1167, 232] on input "Select all" at bounding box center [1167, 232] width 1 height 1
checkbox input "true"
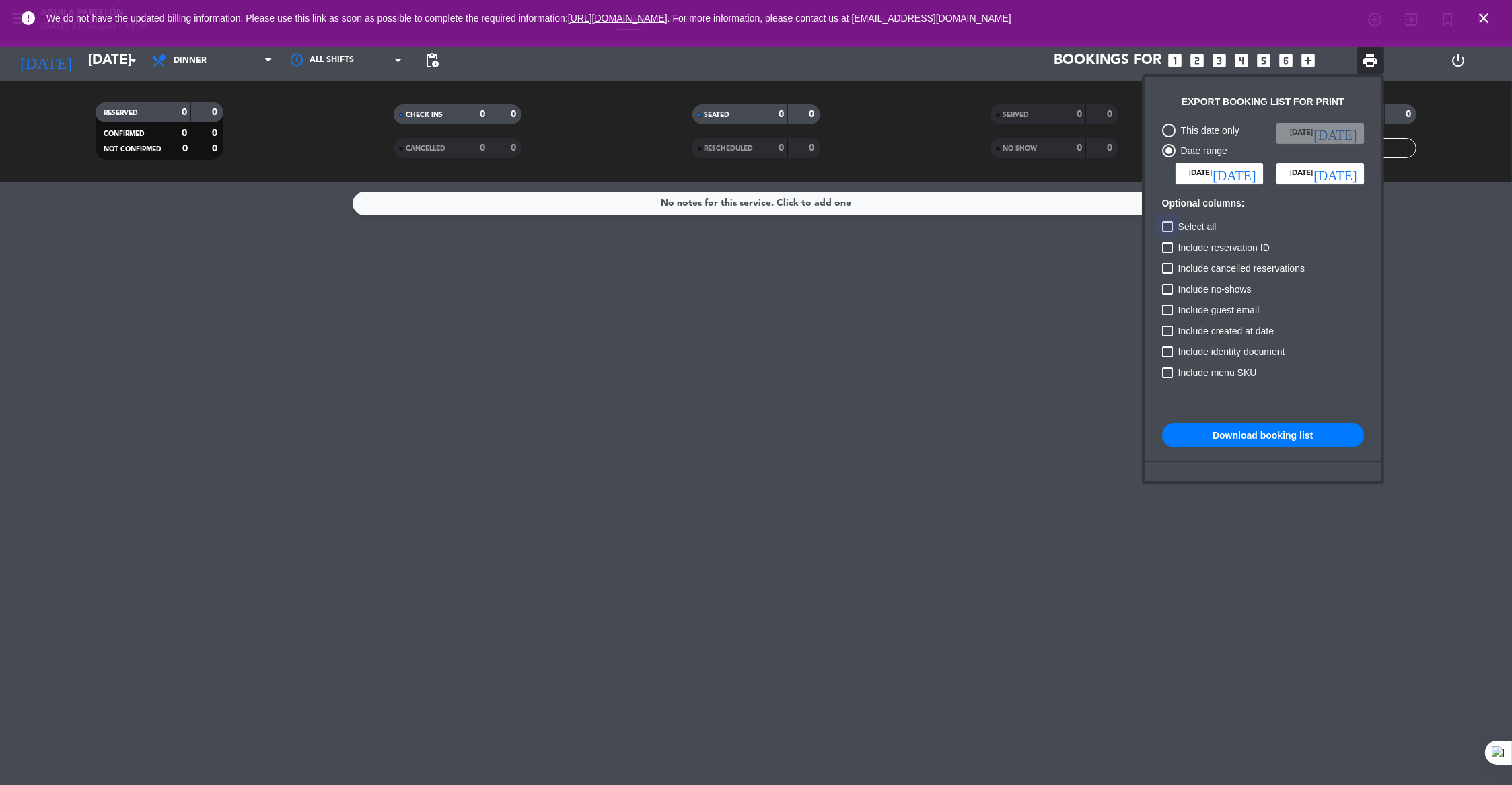
checkbox input "true"
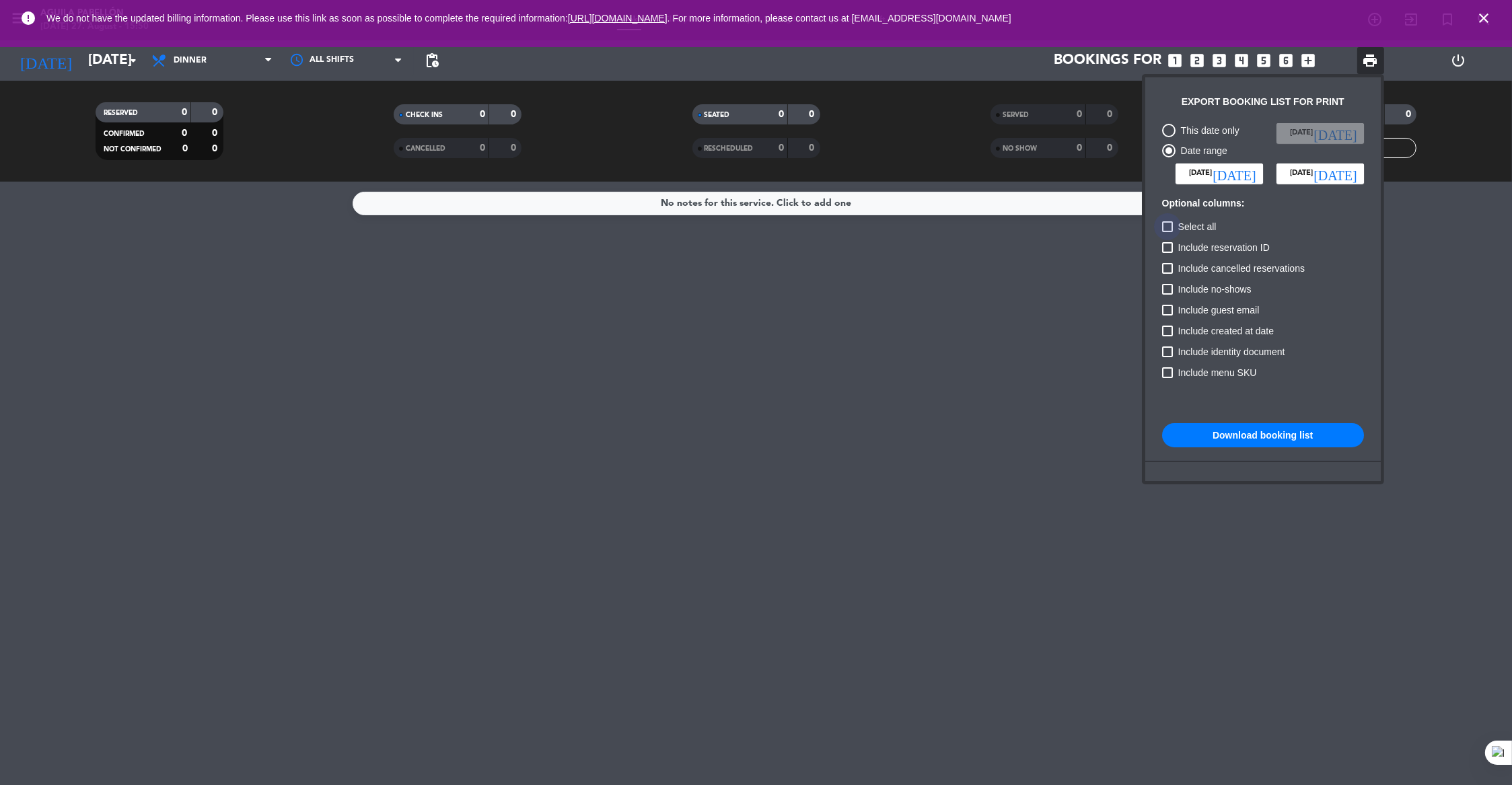
checkbox input "true"
click at [1047, 400] on div at bounding box center [756, 392] width 1512 height 785
